Goal: Navigation & Orientation: Find specific page/section

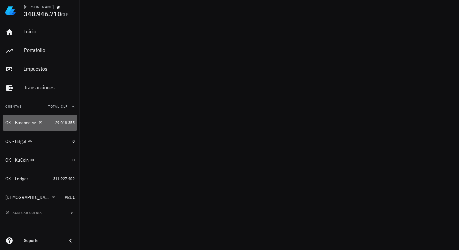
click at [45, 126] on div "OK - Binance" at bounding box center [28, 122] width 47 height 14
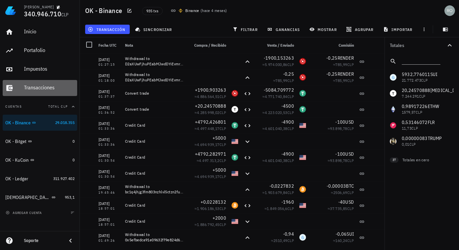
click at [53, 92] on div "Transacciones" at bounding box center [49, 87] width 51 height 15
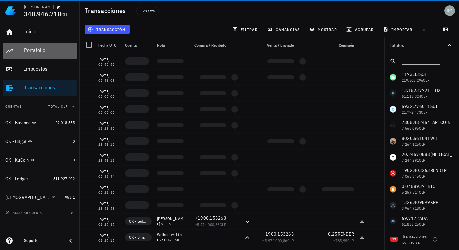
click at [54, 48] on div "Portafolio" at bounding box center [49, 50] width 51 height 6
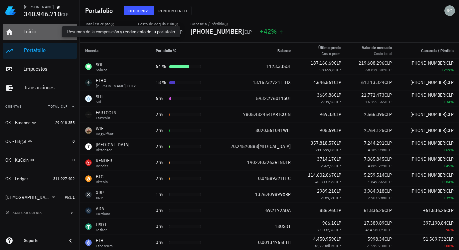
click at [49, 32] on div "Inicio" at bounding box center [49, 31] width 51 height 6
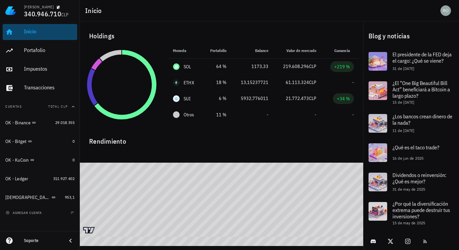
click at [53, 36] on div "Inicio" at bounding box center [49, 31] width 51 height 15
